Goal: Information Seeking & Learning: Learn about a topic

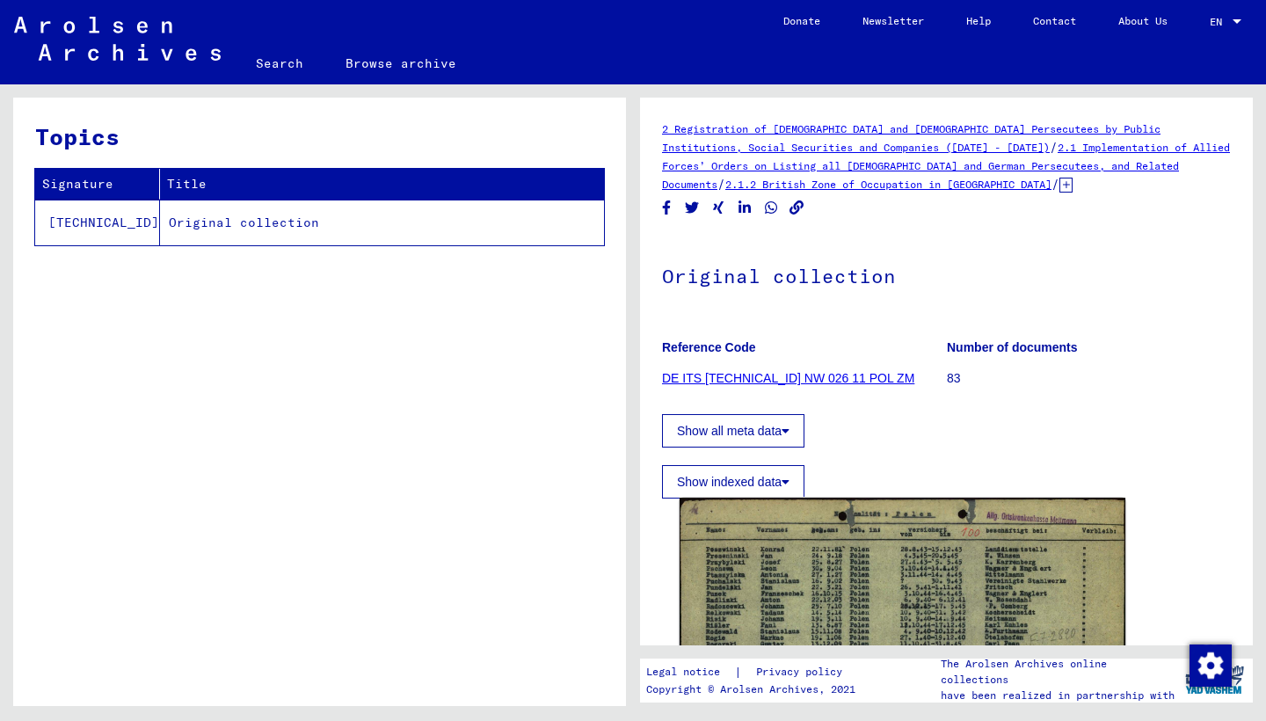
click at [786, 548] on img at bounding box center [902, 654] width 446 height 315
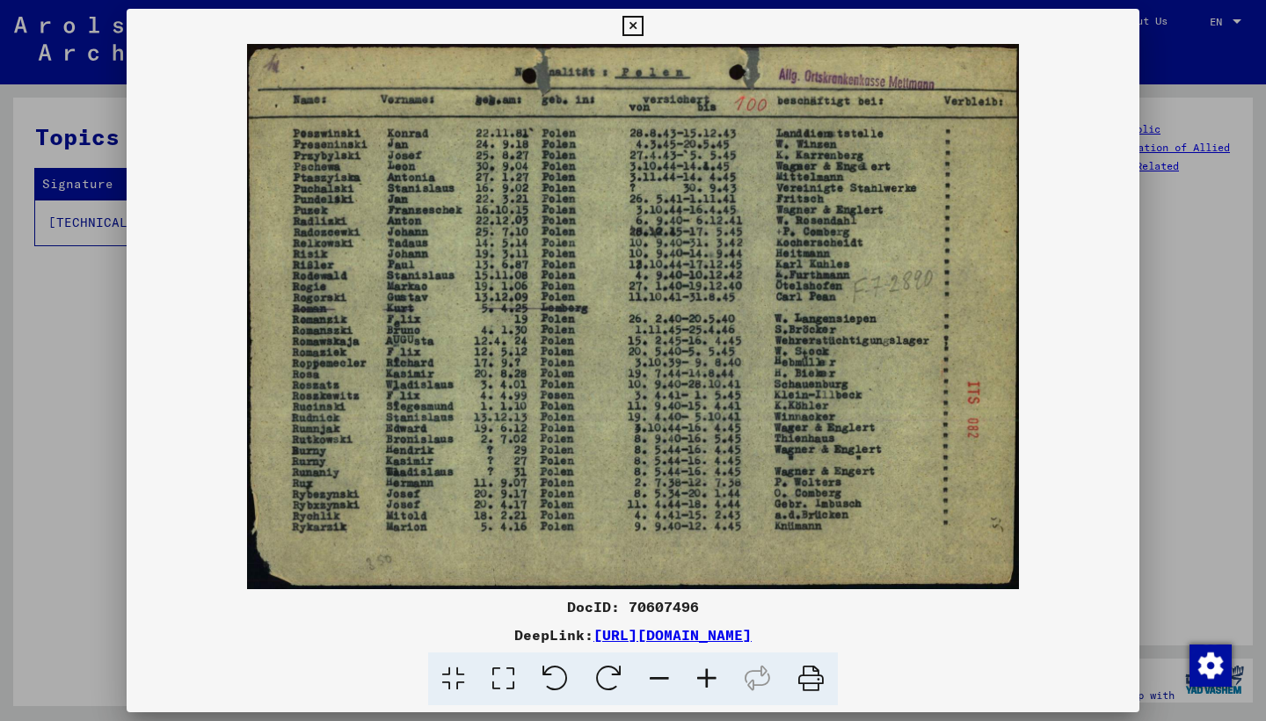
click at [1136, 315] on img at bounding box center [633, 316] width 1013 height 545
click at [642, 25] on icon at bounding box center [632, 26] width 20 height 21
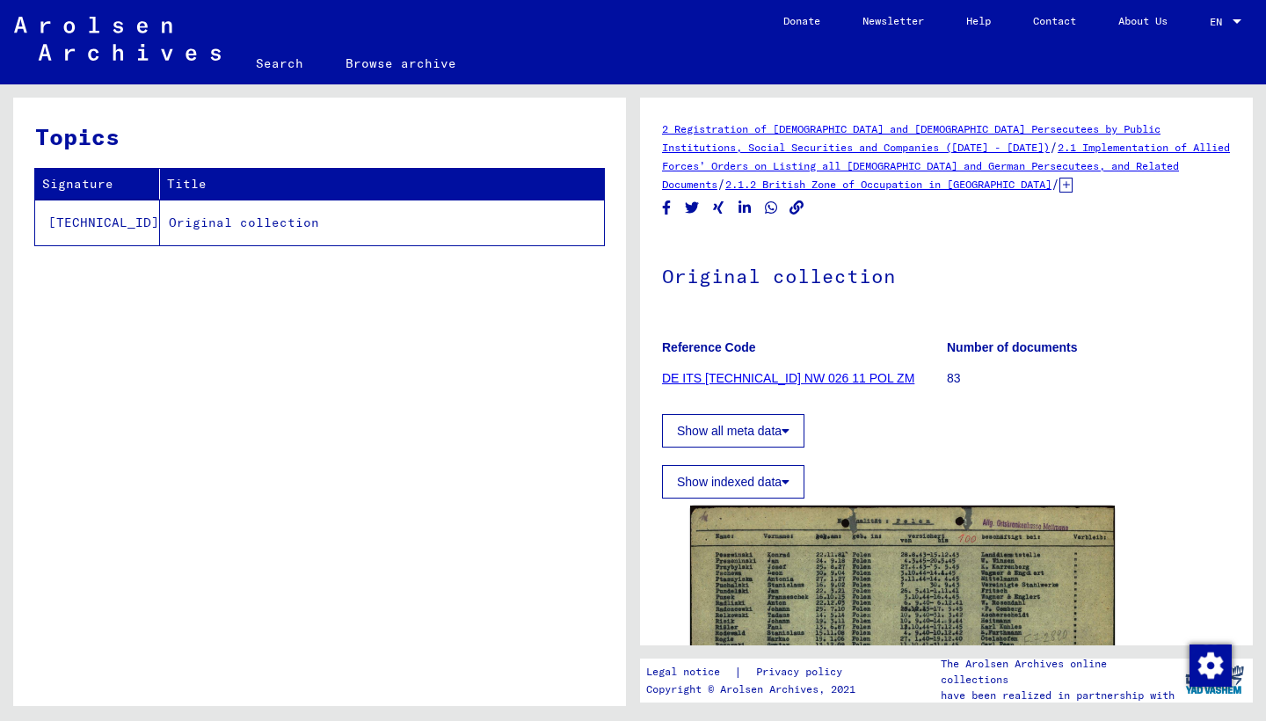
click at [745, 378] on link "DE ITS [TECHNICAL_ID] NW 026 11 POL ZM" at bounding box center [788, 378] width 252 height 14
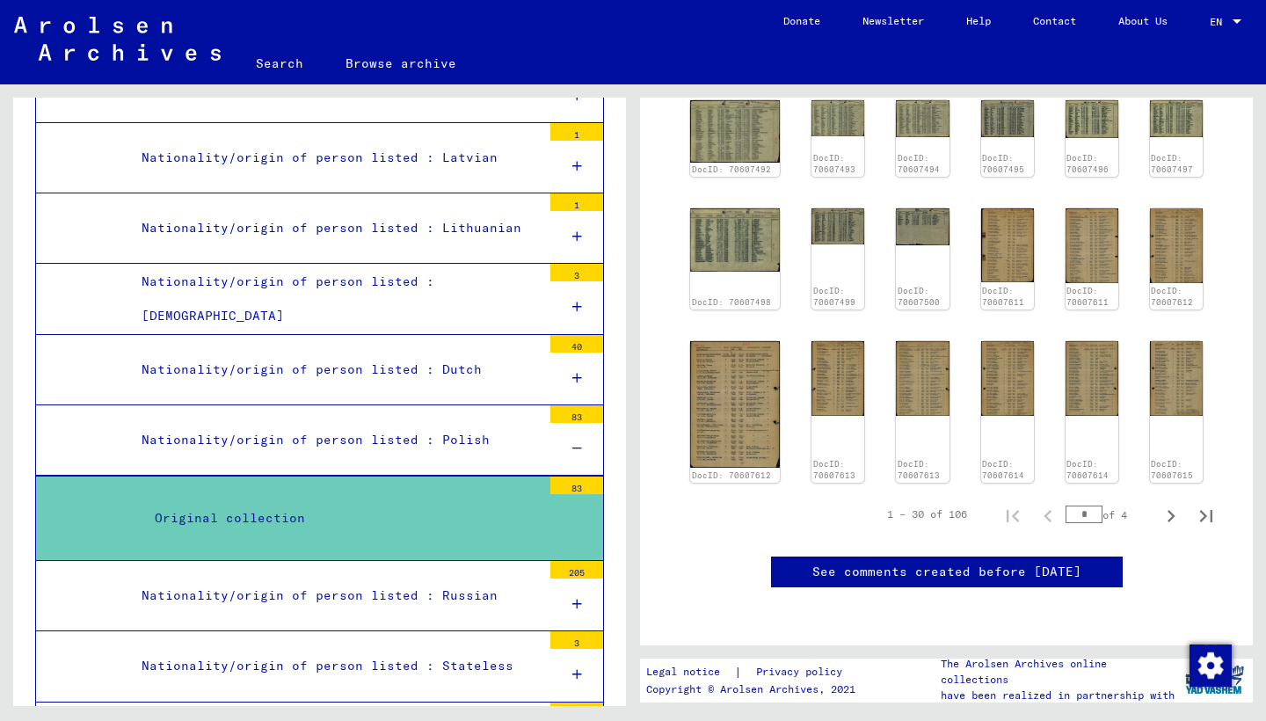
scroll to position [768, 0]
click at [1163, 504] on icon "Next page" at bounding box center [1170, 516] width 25 height 25
type input "*"
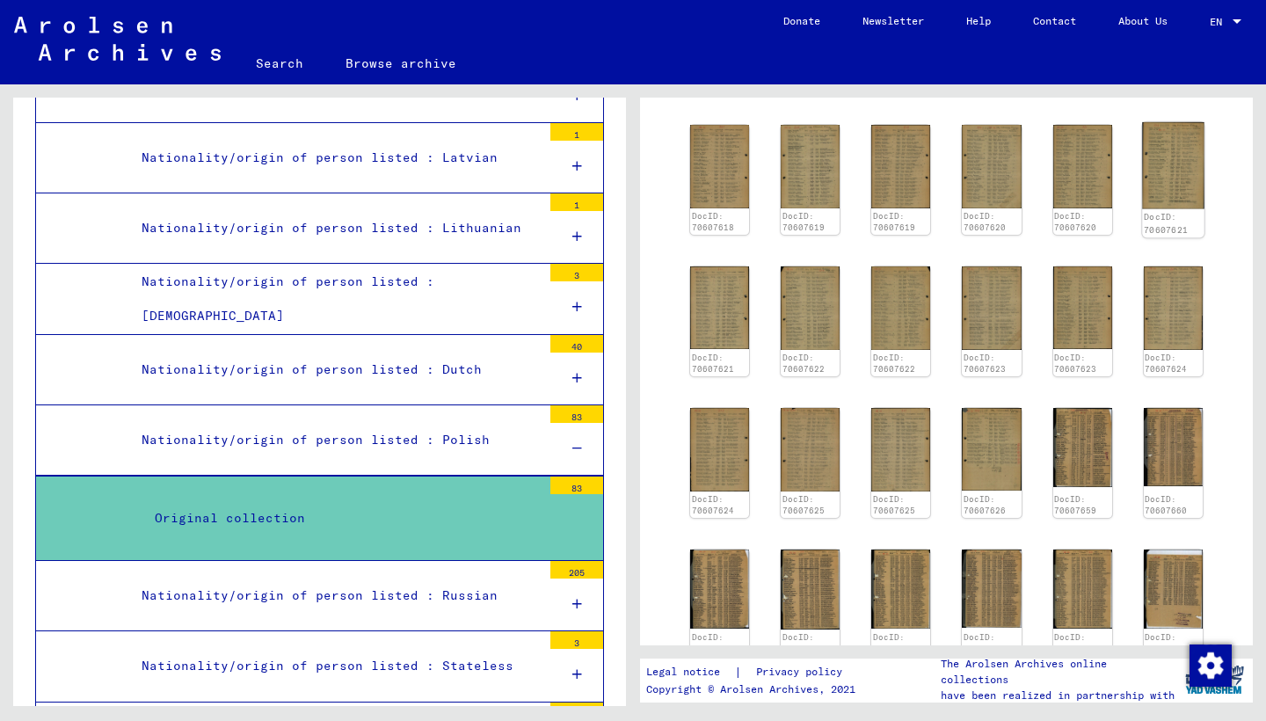
scroll to position [547, 0]
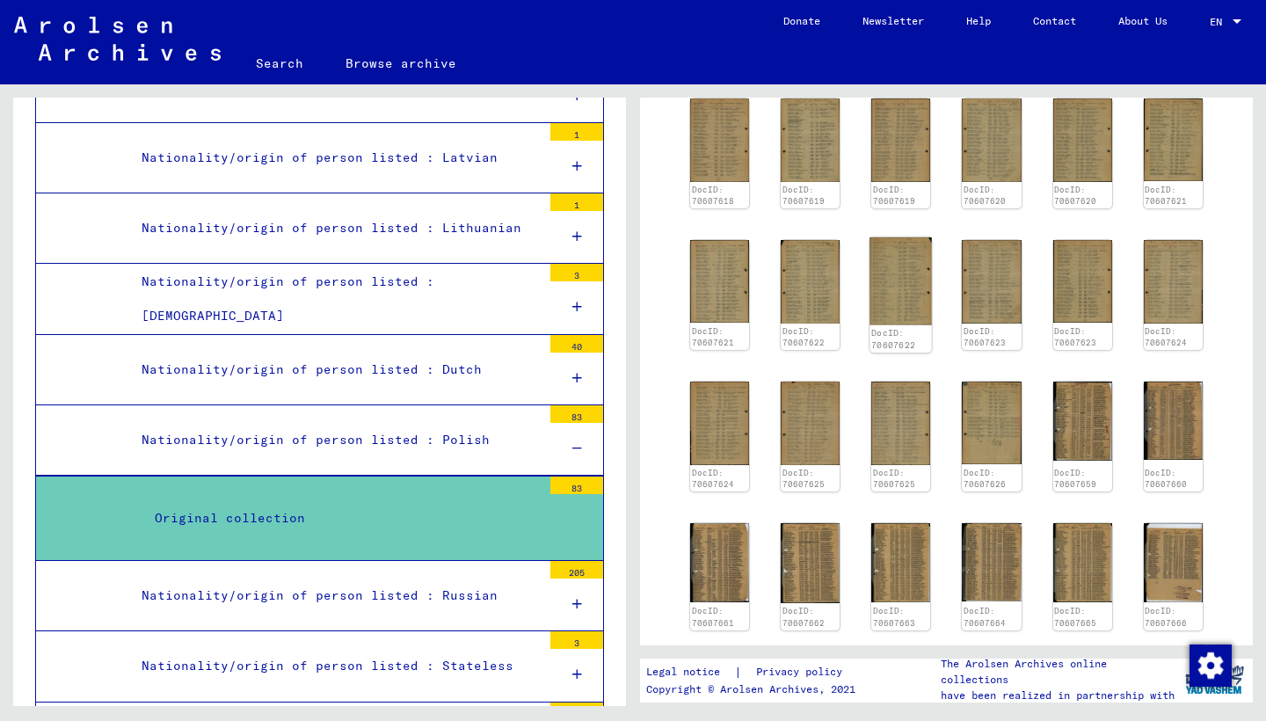
click at [900, 287] on img at bounding box center [901, 281] width 62 height 88
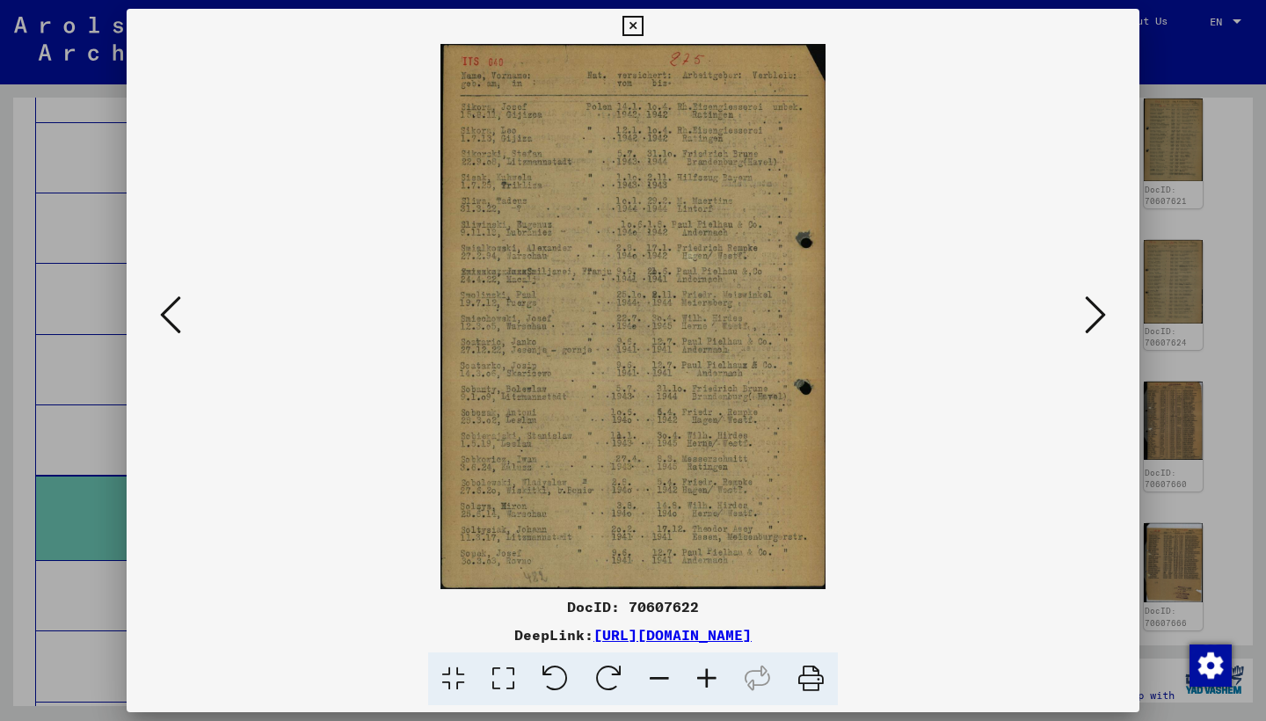
click at [642, 20] on icon at bounding box center [632, 26] width 20 height 21
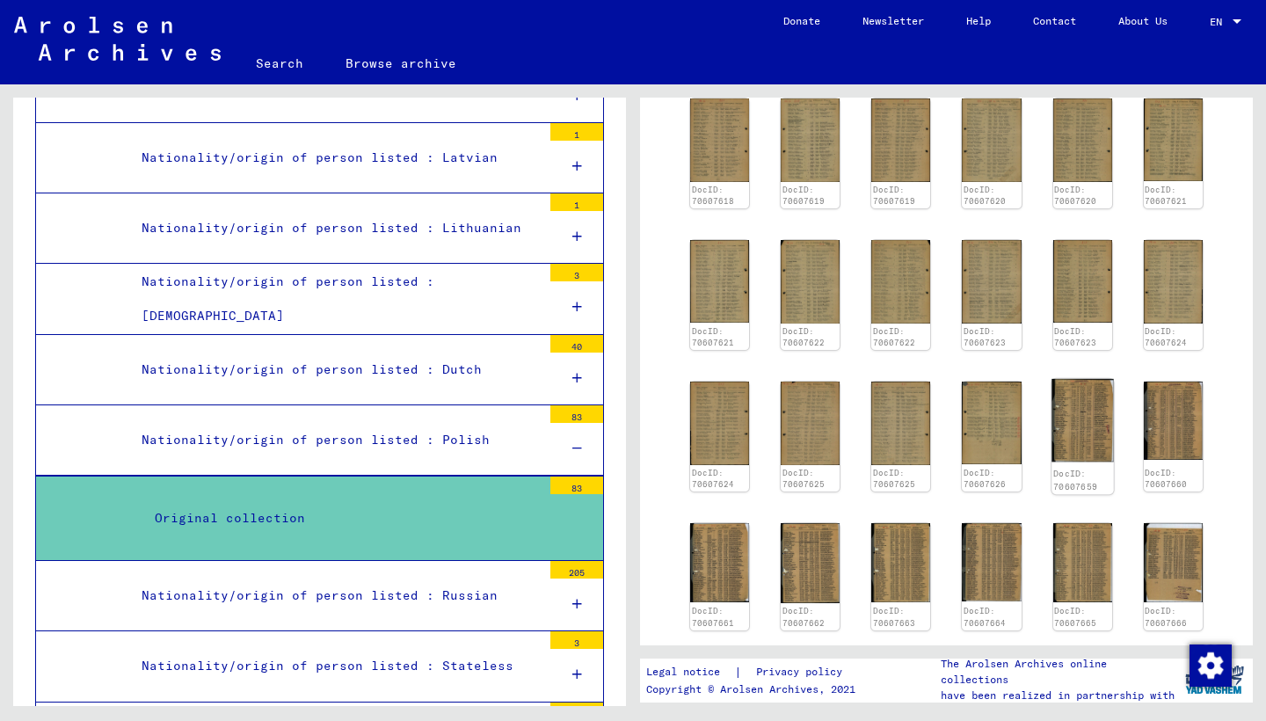
scroll to position [865, 0]
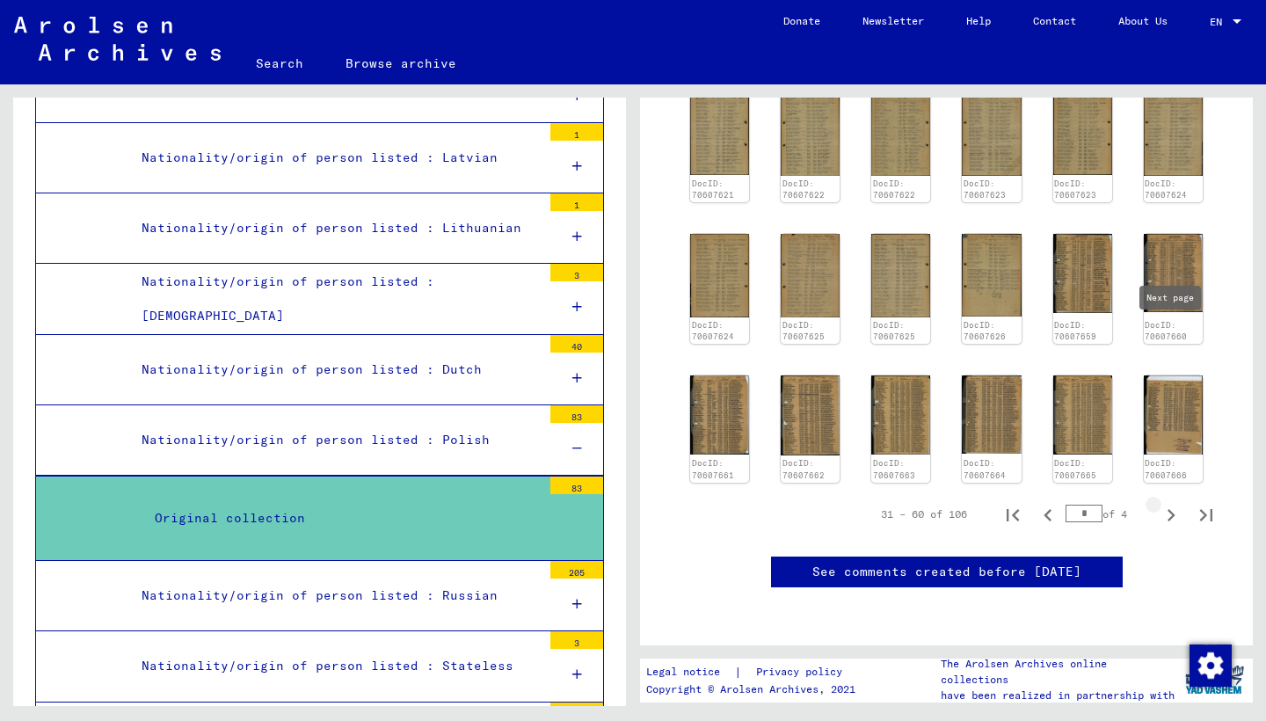
click at [1166, 503] on icon "Next page" at bounding box center [1170, 515] width 25 height 25
type input "*"
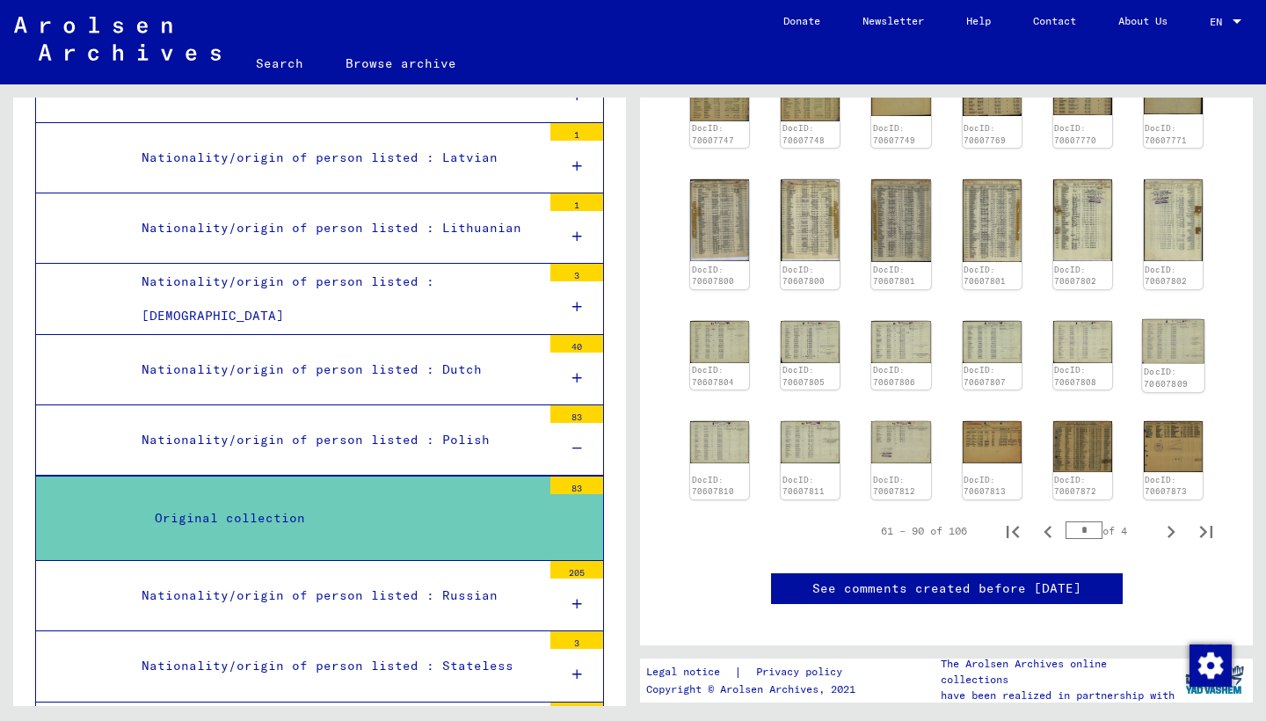
scroll to position [607, 0]
click at [1165, 484] on div "DocID: 70607873" at bounding box center [1172, 487] width 59 height 25
click at [1170, 526] on icon "Next page" at bounding box center [1171, 532] width 8 height 12
type input "*"
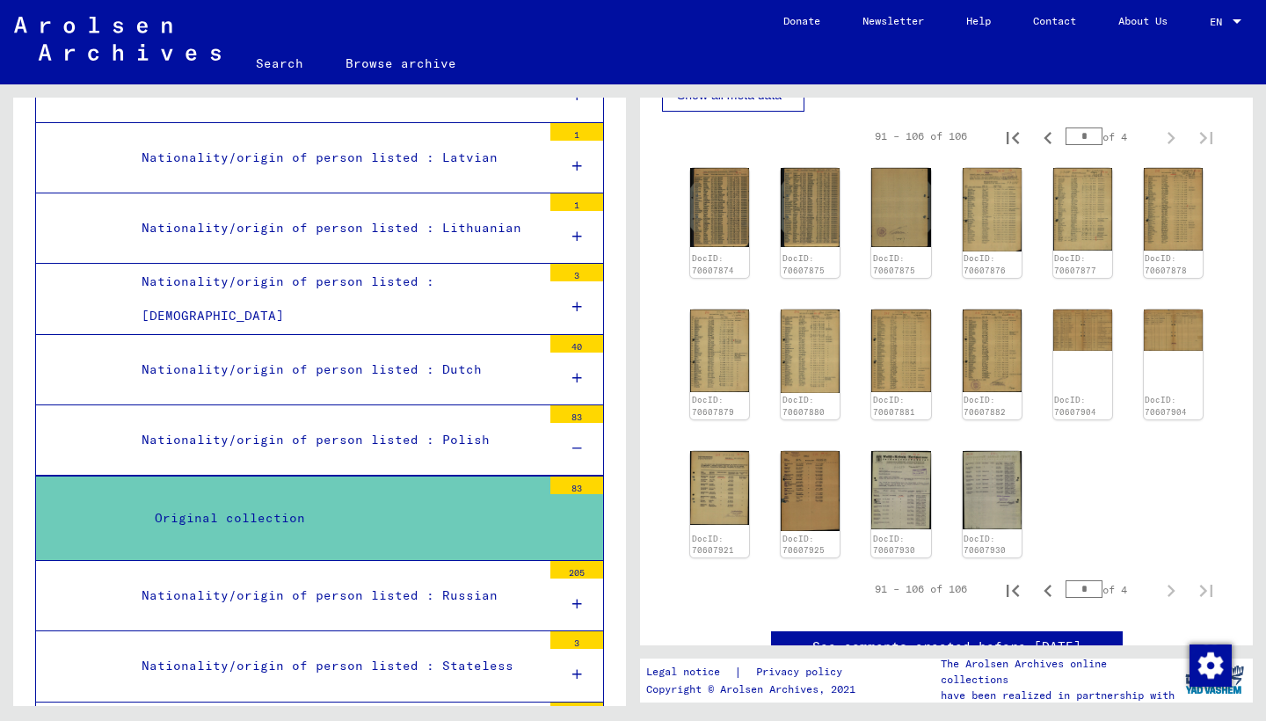
scroll to position [332, 0]
